Goal: Task Accomplishment & Management: Manage account settings

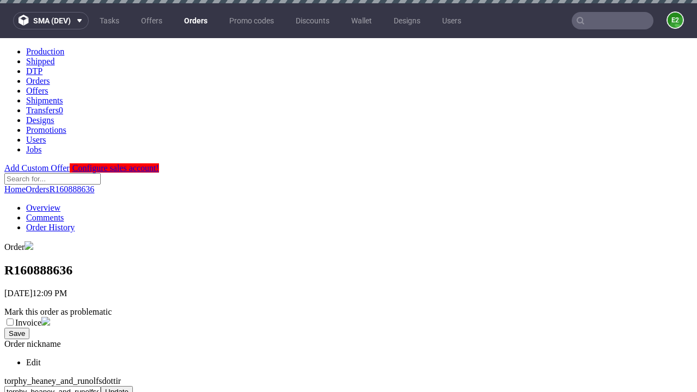
scroll to position [450, 0]
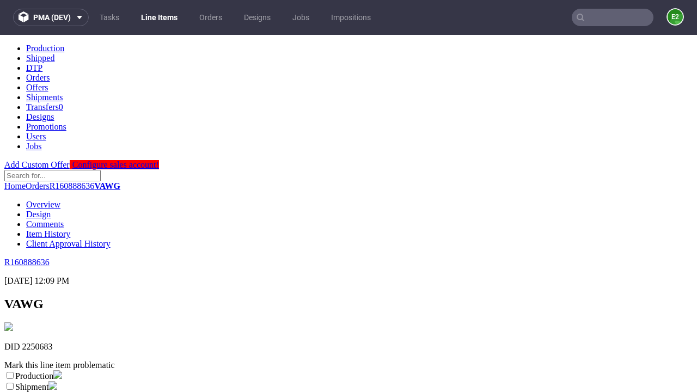
scroll to position [192, 0]
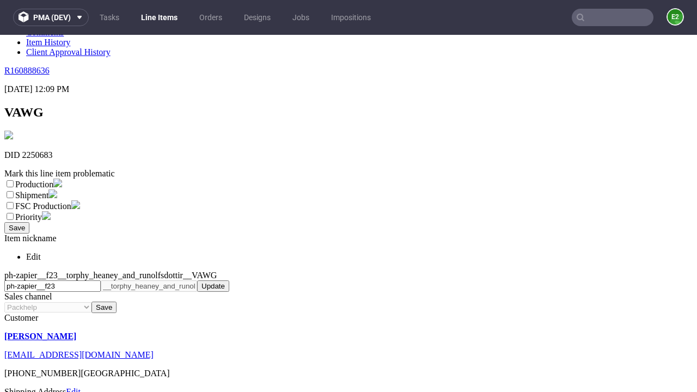
select select "dtp_ca_needed"
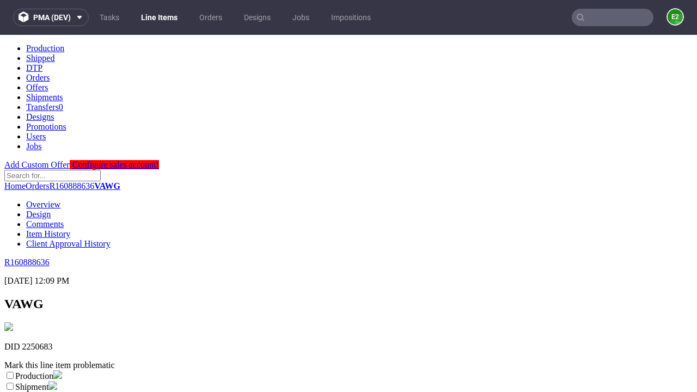
scroll to position [0, 0]
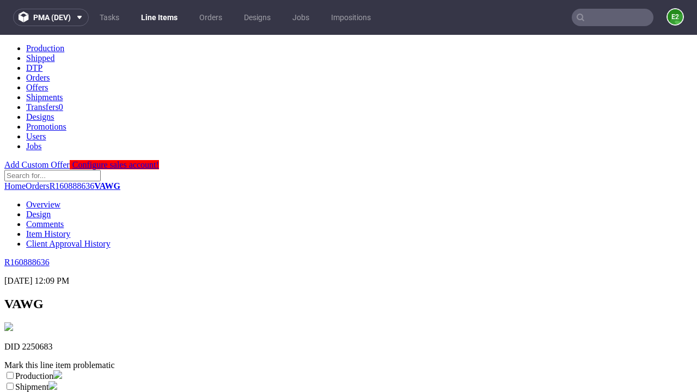
checkbox input "true"
